Goal: Information Seeking & Learning: Learn about a topic

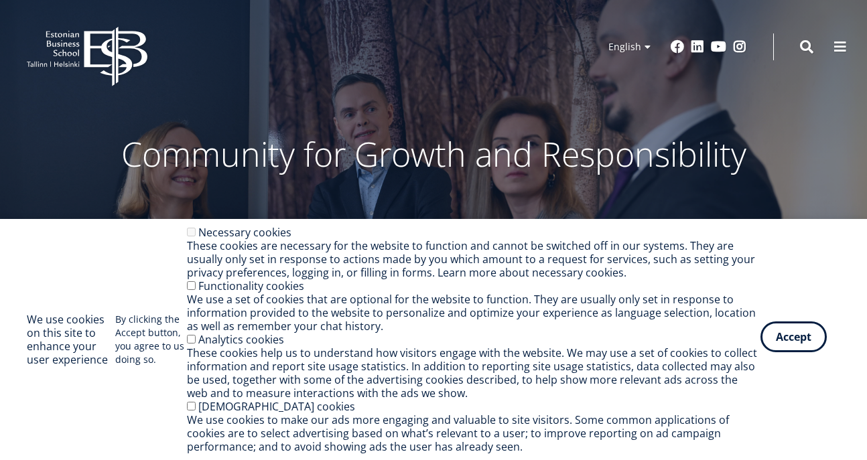
click at [788, 344] on button "Accept" at bounding box center [793, 337] width 66 height 31
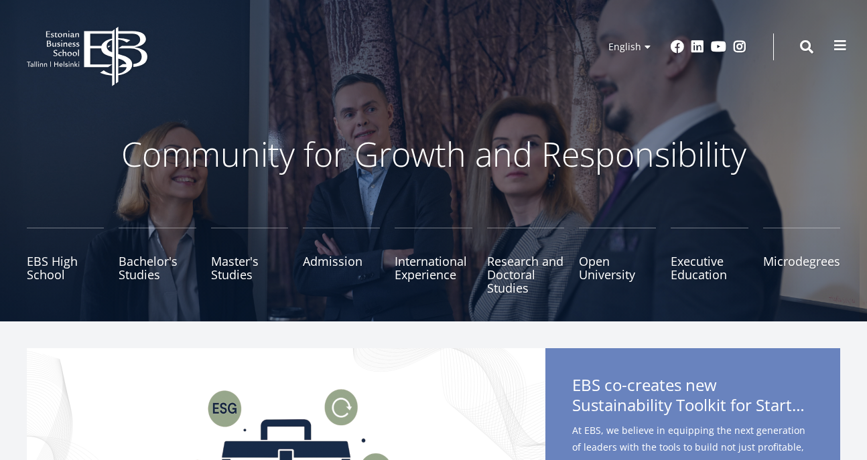
click at [845, 48] on span at bounding box center [839, 45] width 13 height 13
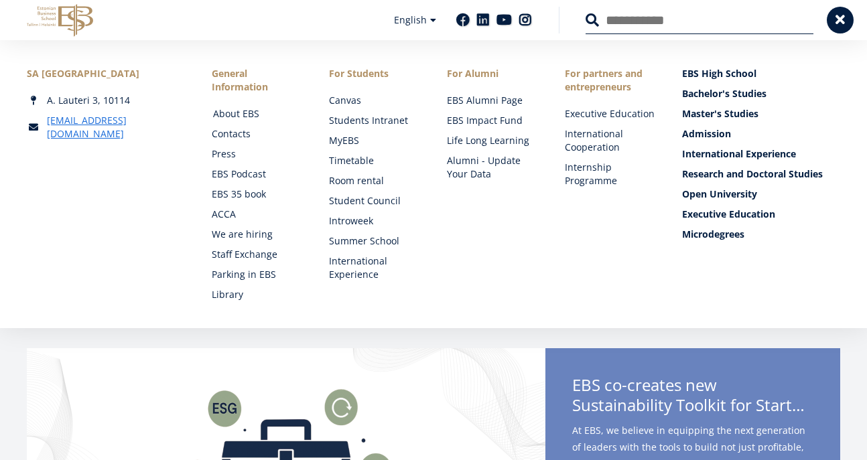
click at [237, 119] on link "About EBS" at bounding box center [258, 113] width 91 height 13
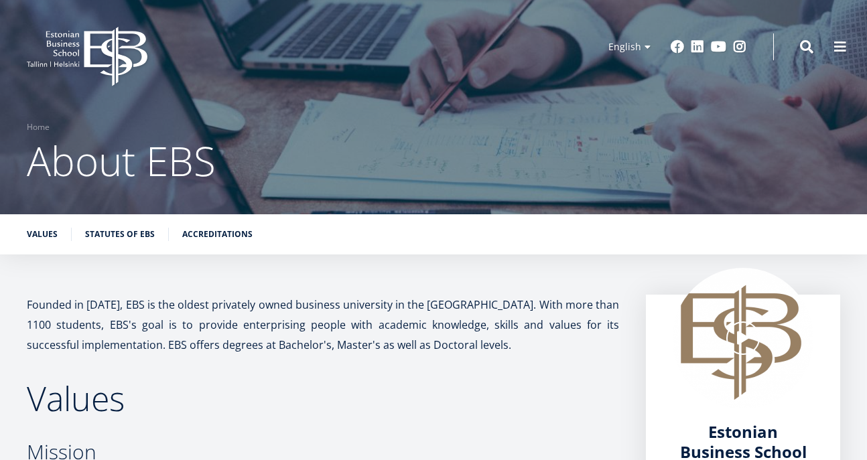
click at [123, 305] on p "Founded in 1988, EBS is the oldest privately owned business university in the B…" at bounding box center [323, 325] width 592 height 60
copy p "EBS"
